Goal: Information Seeking & Learning: Learn about a topic

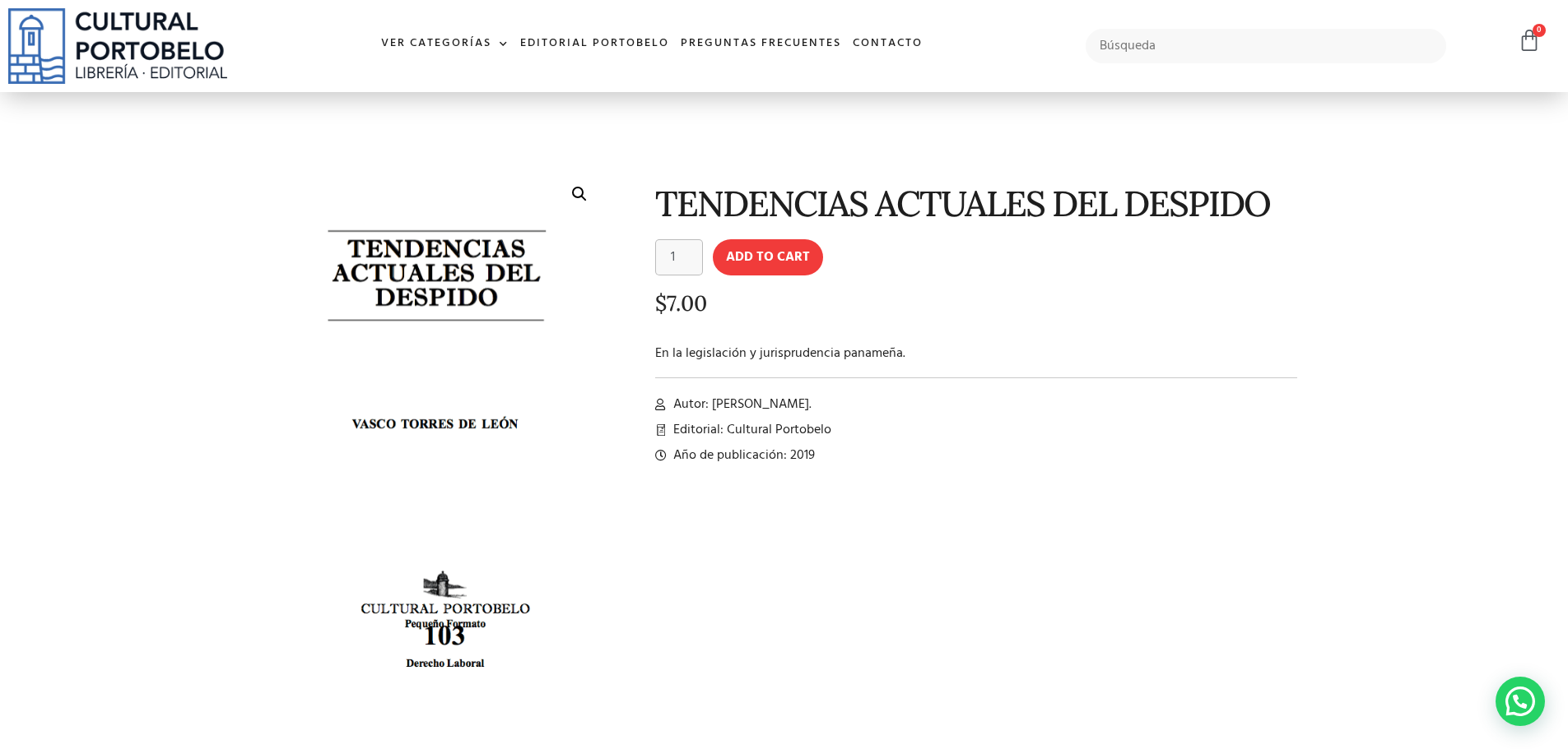
click at [794, 214] on h1 "TENDENCIAS ACTUALES DEL DESPIDO" at bounding box center [976, 204] width 643 height 39
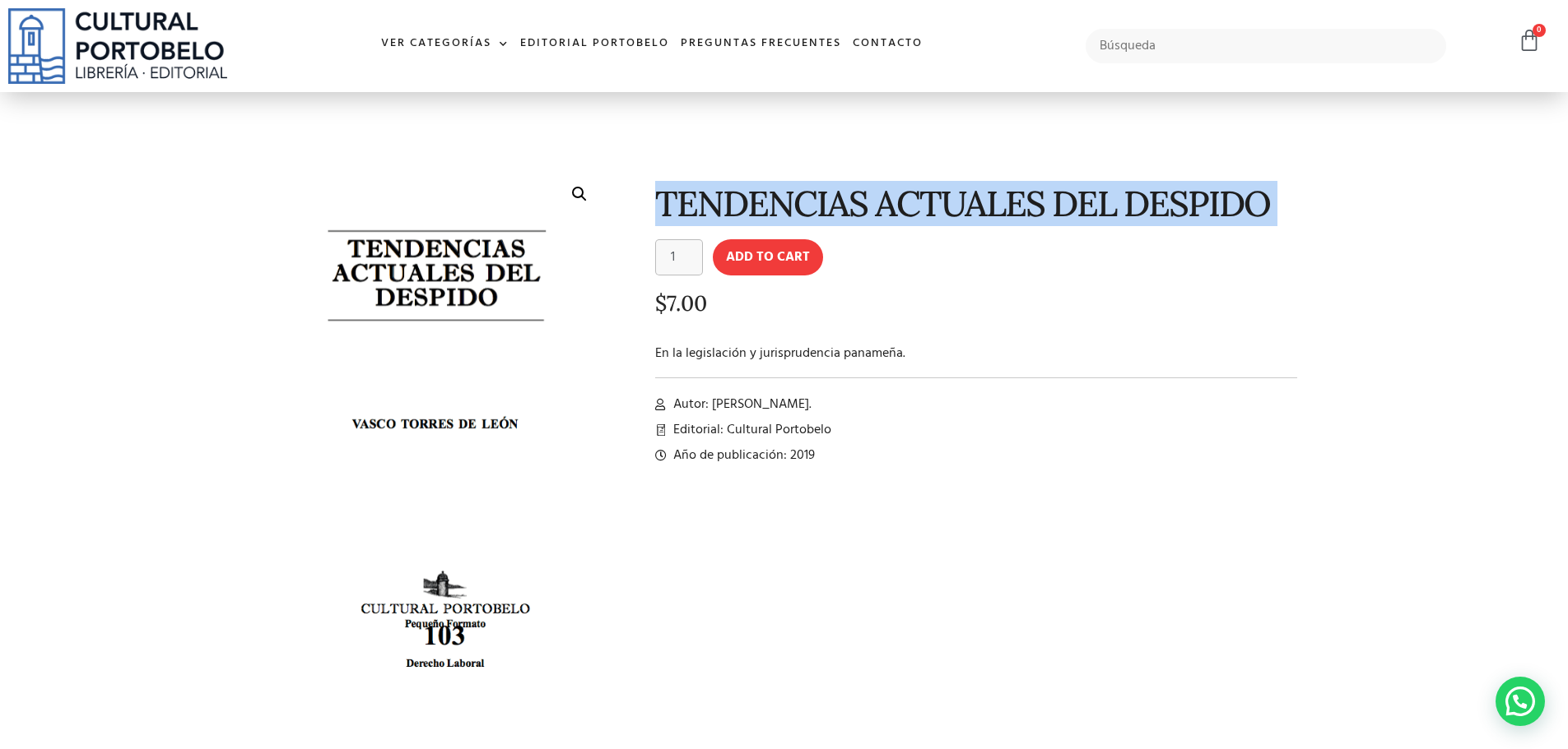
click at [794, 214] on h1 "TENDENCIAS ACTUALES DEL DESPIDO" at bounding box center [976, 204] width 643 height 39
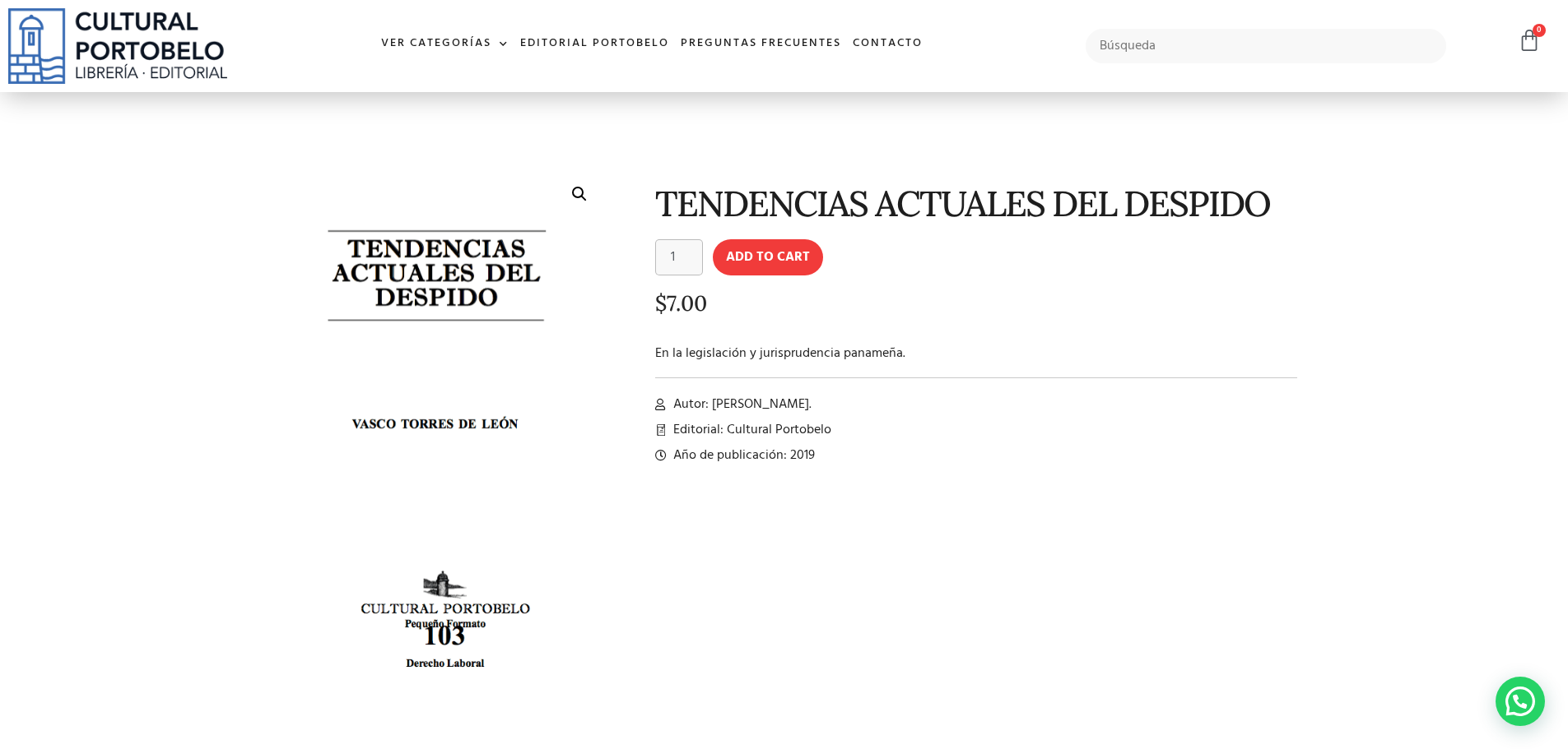
click at [803, 452] on span "Año de publicación: 2019" at bounding box center [742, 455] width 145 height 19
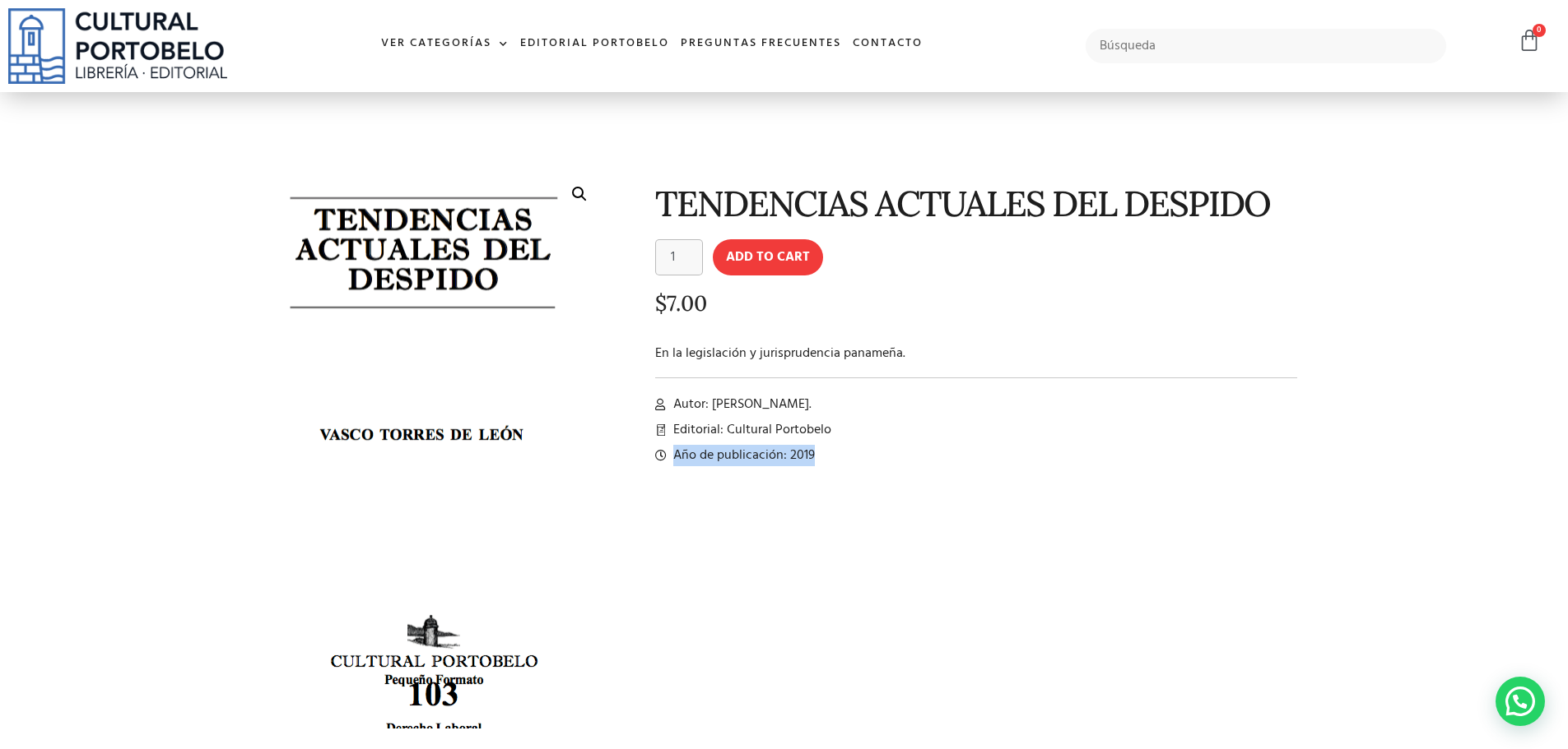
click at [490, 373] on img at bounding box center [423, 463] width 419 height 690
click at [490, 373] on img at bounding box center [424, 464] width 419 height 690
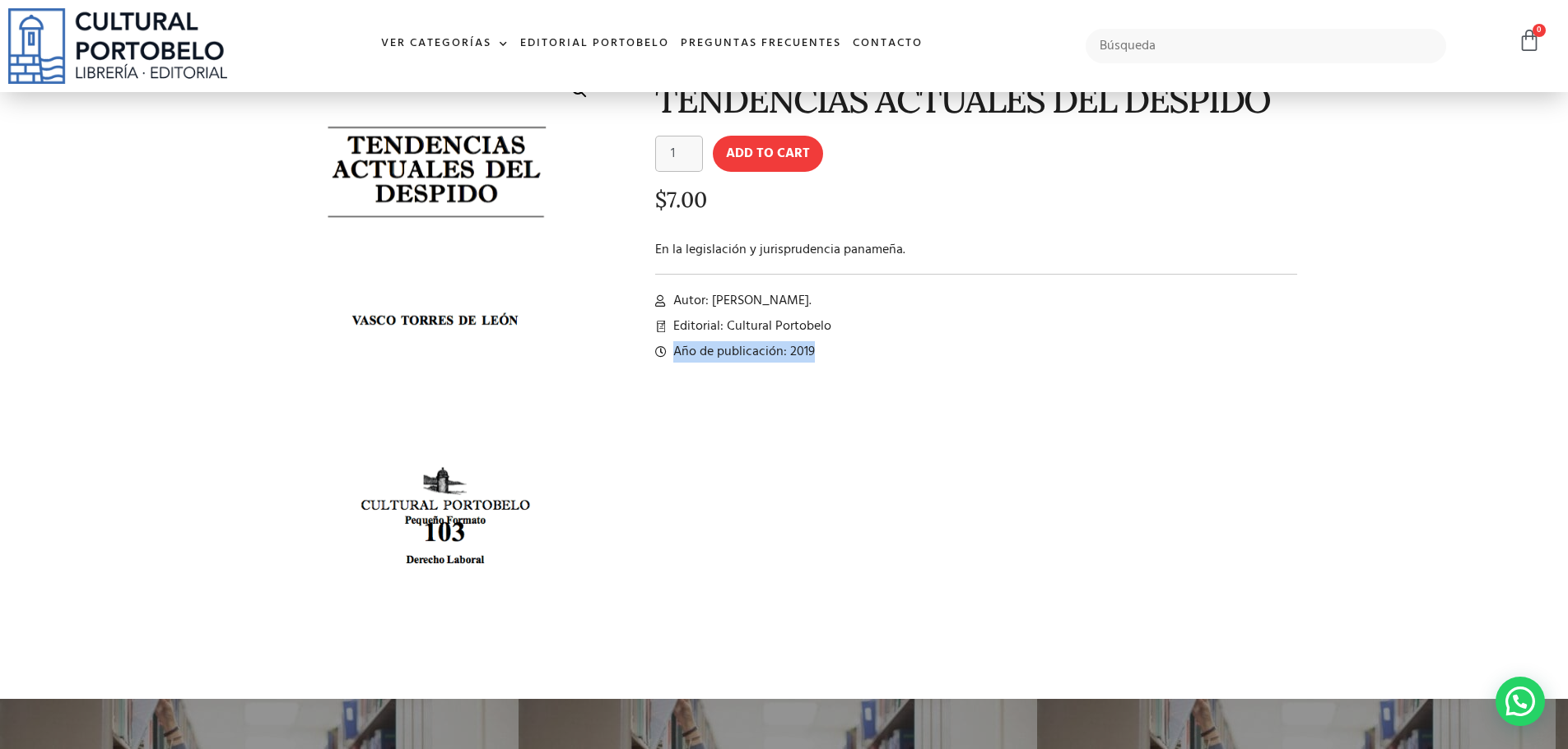
scroll to position [82, 0]
